Goal: Task Accomplishment & Management: Use online tool/utility

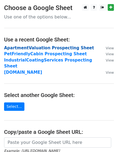
click at [12, 49] on strong "ApartmentValuation Prospecting Sheet" at bounding box center [49, 48] width 90 height 5
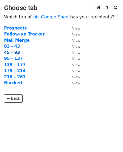
click at [8, 54] on strong "45 - 93" at bounding box center [12, 52] width 16 height 5
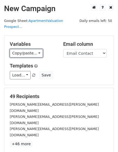
click at [27, 49] on link "Copy/paste..." at bounding box center [26, 53] width 33 height 8
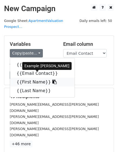
click at [36, 78] on link "{{First Name}}" at bounding box center [42, 82] width 65 height 9
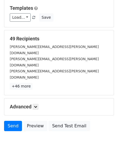
scroll to position [59, 0]
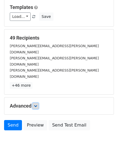
click at [38, 103] on link at bounding box center [36, 106] width 6 height 6
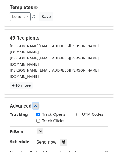
click at [38, 103] on link at bounding box center [36, 106] width 6 height 6
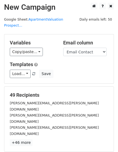
scroll to position [0, 0]
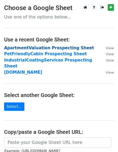
click at [35, 49] on strong "ApartmentValuation Prospecting Sheet" at bounding box center [49, 48] width 90 height 5
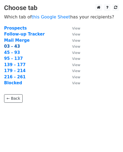
click at [15, 47] on strong "03 - 43" at bounding box center [12, 46] width 16 height 5
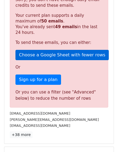
scroll to position [163, 0]
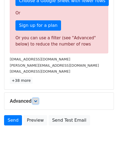
click at [38, 98] on link at bounding box center [36, 101] width 6 height 6
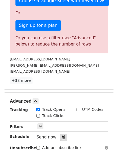
click at [62, 136] on icon at bounding box center [64, 138] width 4 height 4
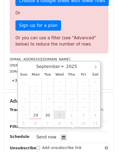
type input "[DATE] 12:00"
select select "9"
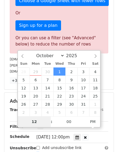
scroll to position [140, 0]
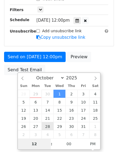
type input "2"
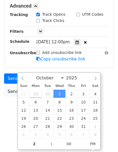
type input "[DATE] 14:00"
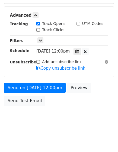
click at [97, 61] on div "Advanced Tracking Track Opens UTM Codes Track Clicks Filters Only include sprea…" at bounding box center [58, 42] width 109 height 70
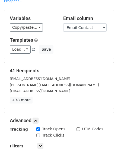
scroll to position [54, 0]
